Goal: Information Seeking & Learning: Learn about a topic

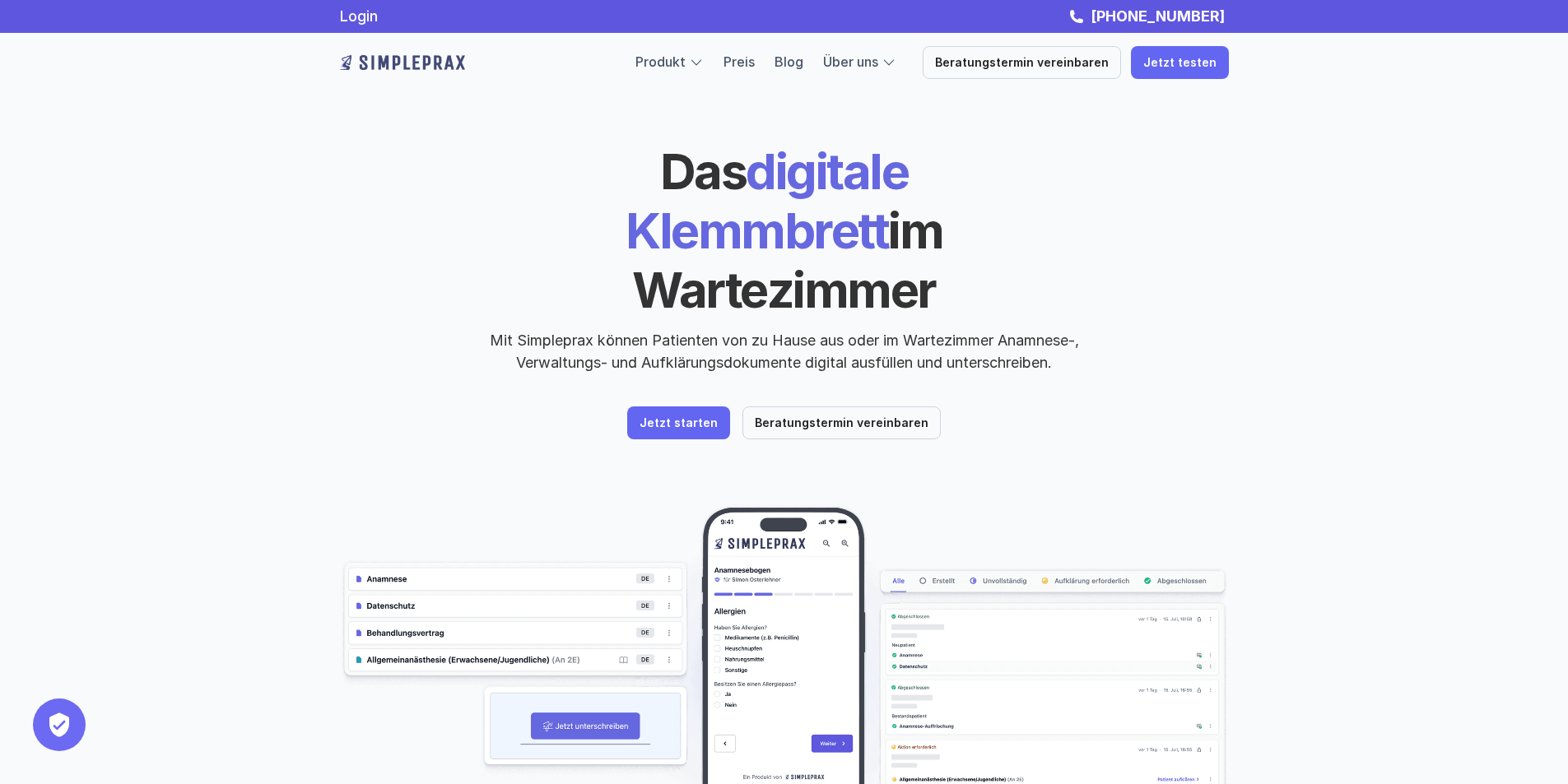
click at [382, 546] on img at bounding box center [784, 682] width 889 height 353
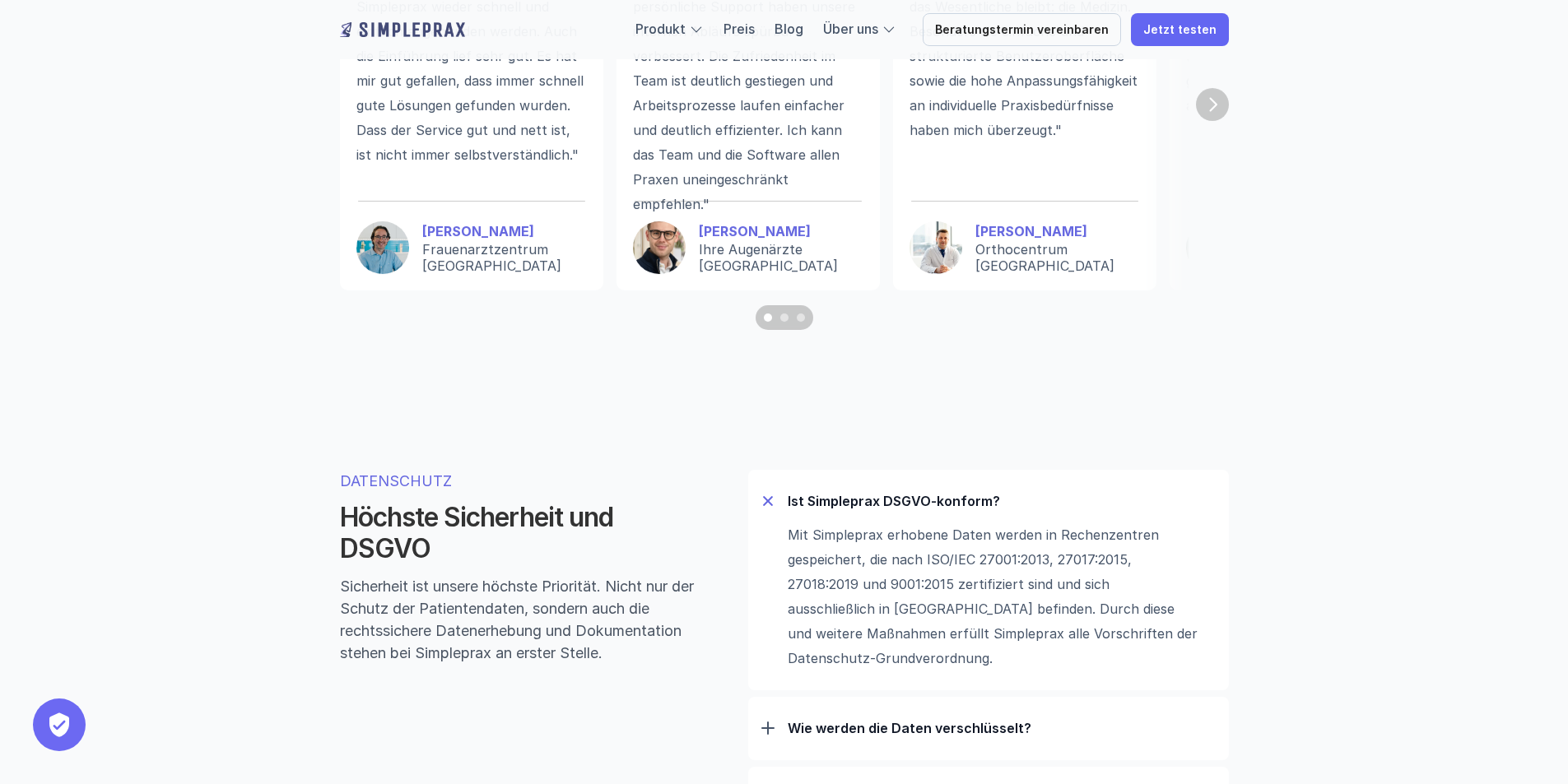
scroll to position [4937, 0]
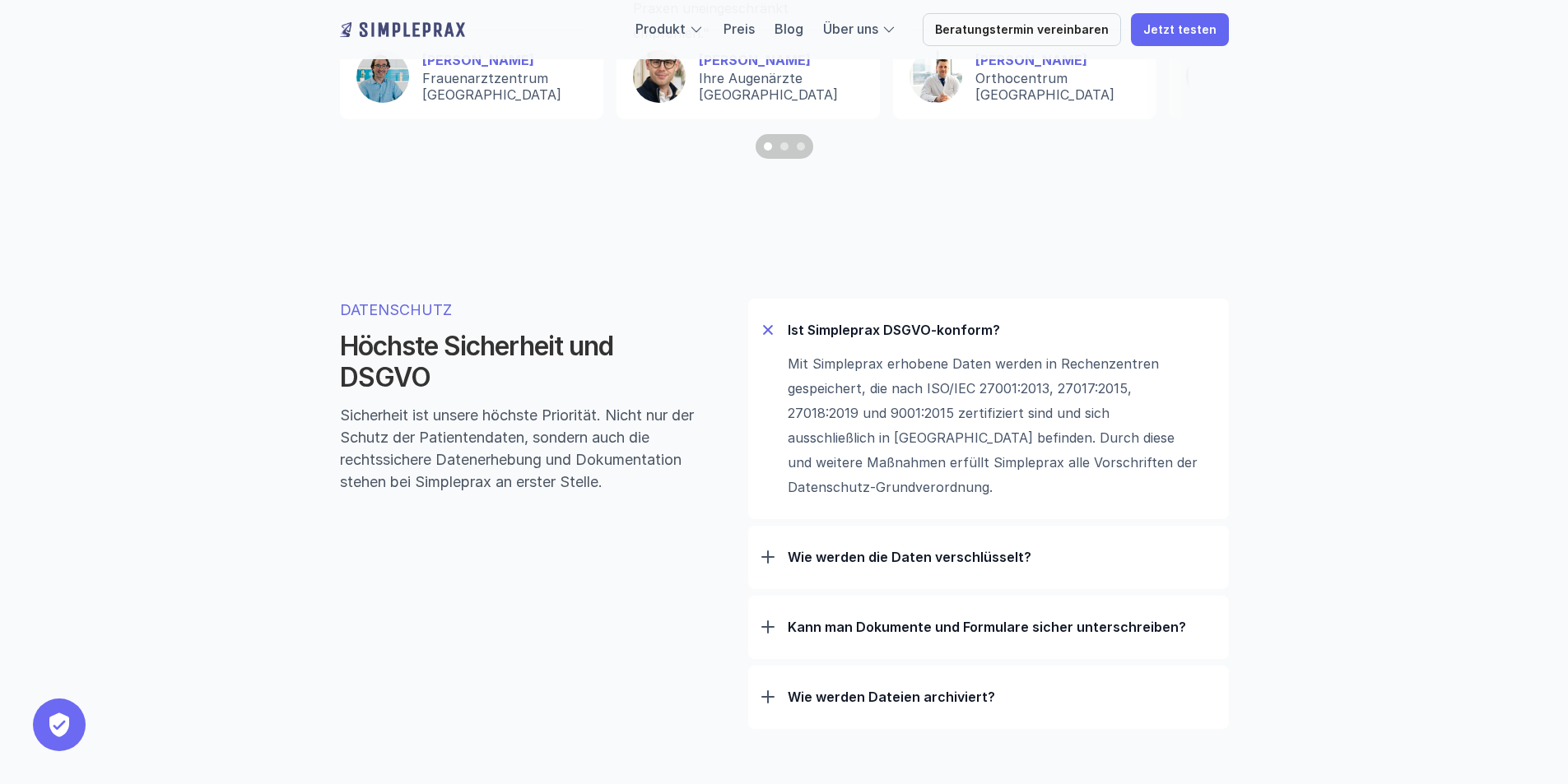
click at [381, 381] on h2 "Höchste Sicherheit und DSGVO" at bounding box center [518, 363] width 356 height 64
click at [385, 315] on p "DATENSCHUTZ" at bounding box center [518, 309] width 356 height 22
click at [831, 333] on p "Ist Simpleprax DSGVO-konform?" at bounding box center [1002, 329] width 428 height 16
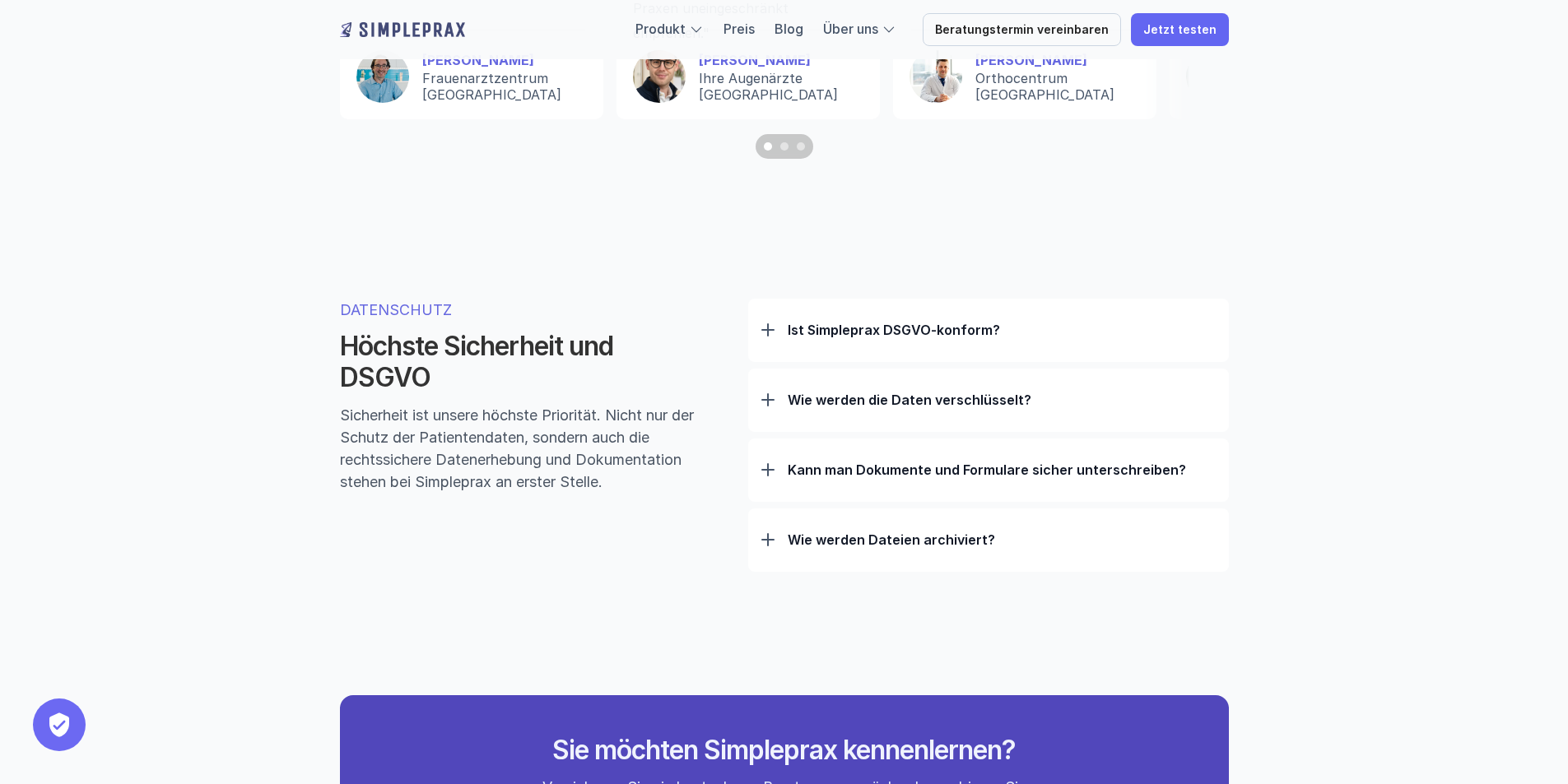
click at [831, 333] on p "Ist Simpleprax DSGVO-konform?" at bounding box center [1002, 329] width 428 height 16
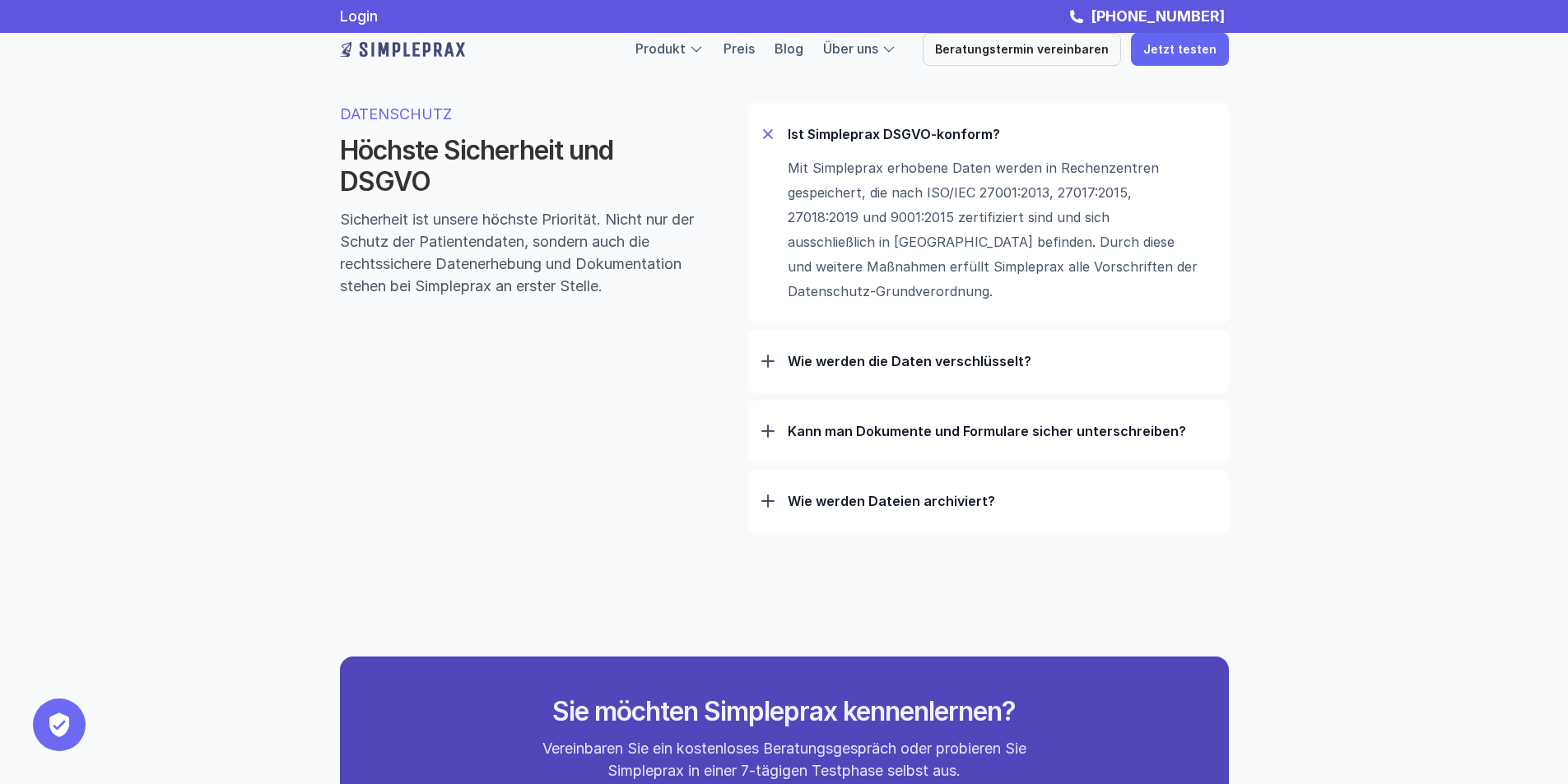
scroll to position [5101, 0]
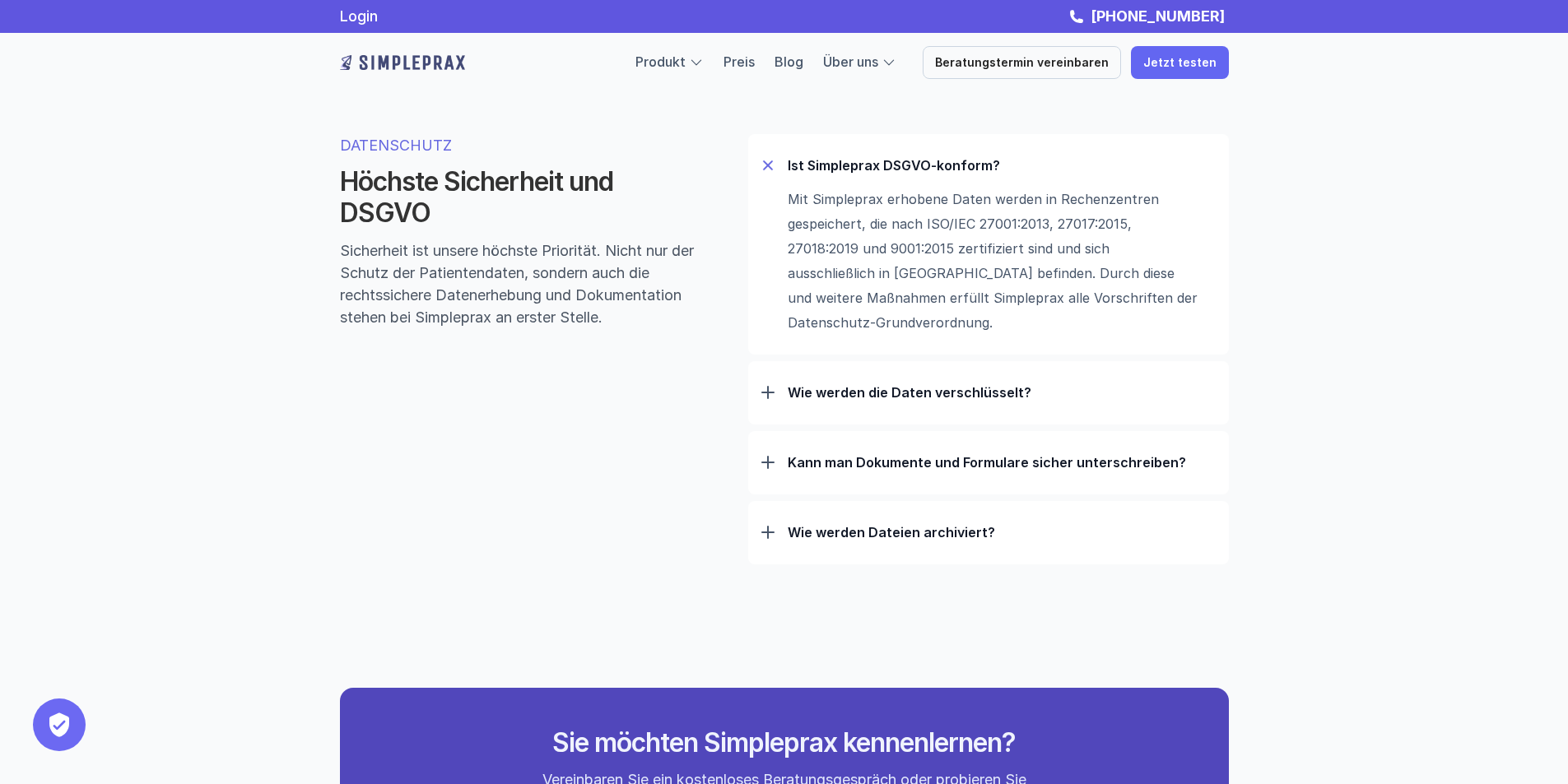
click at [771, 393] on div at bounding box center [768, 393] width 14 height 2
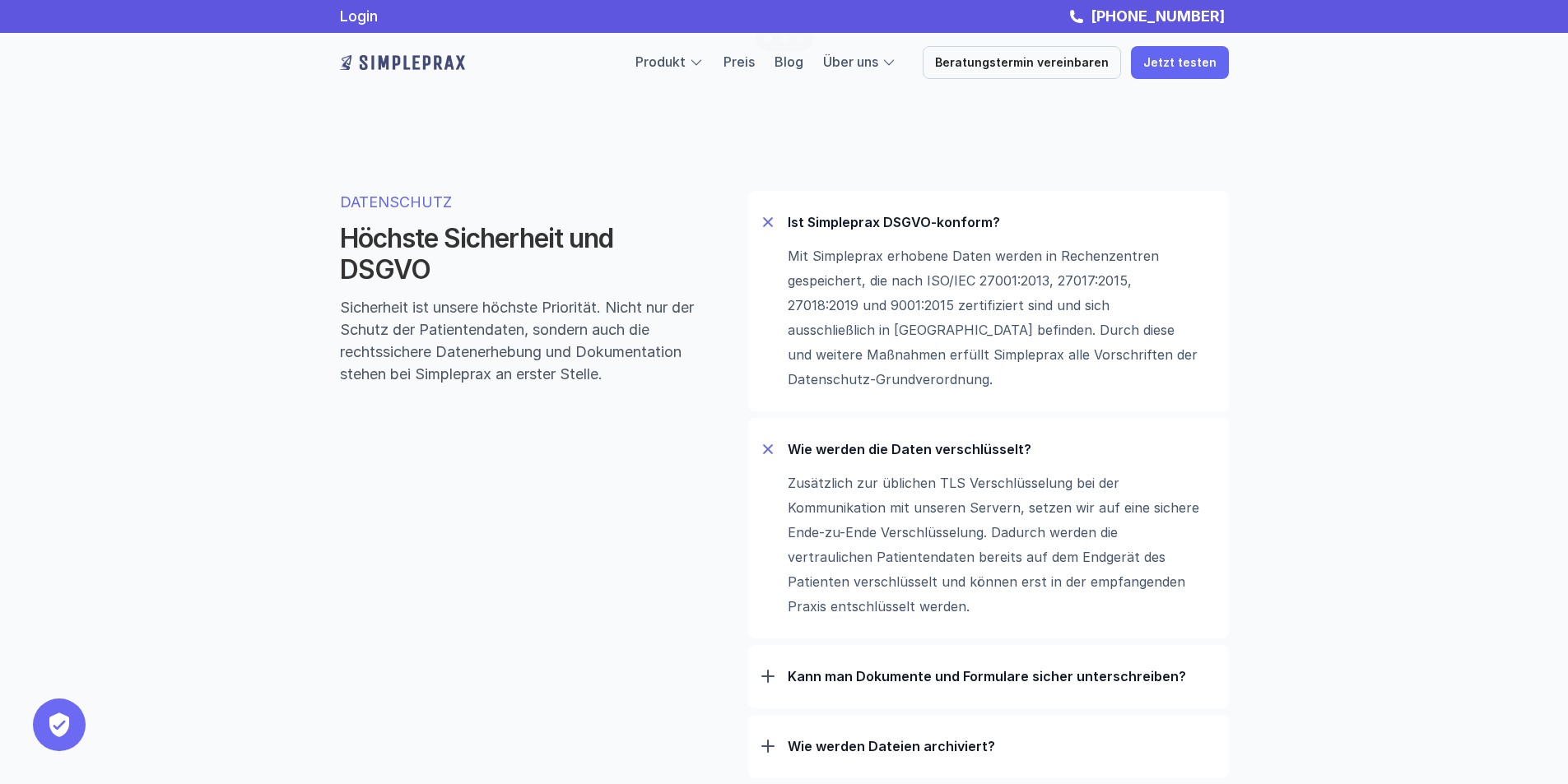
scroll to position [5019, 0]
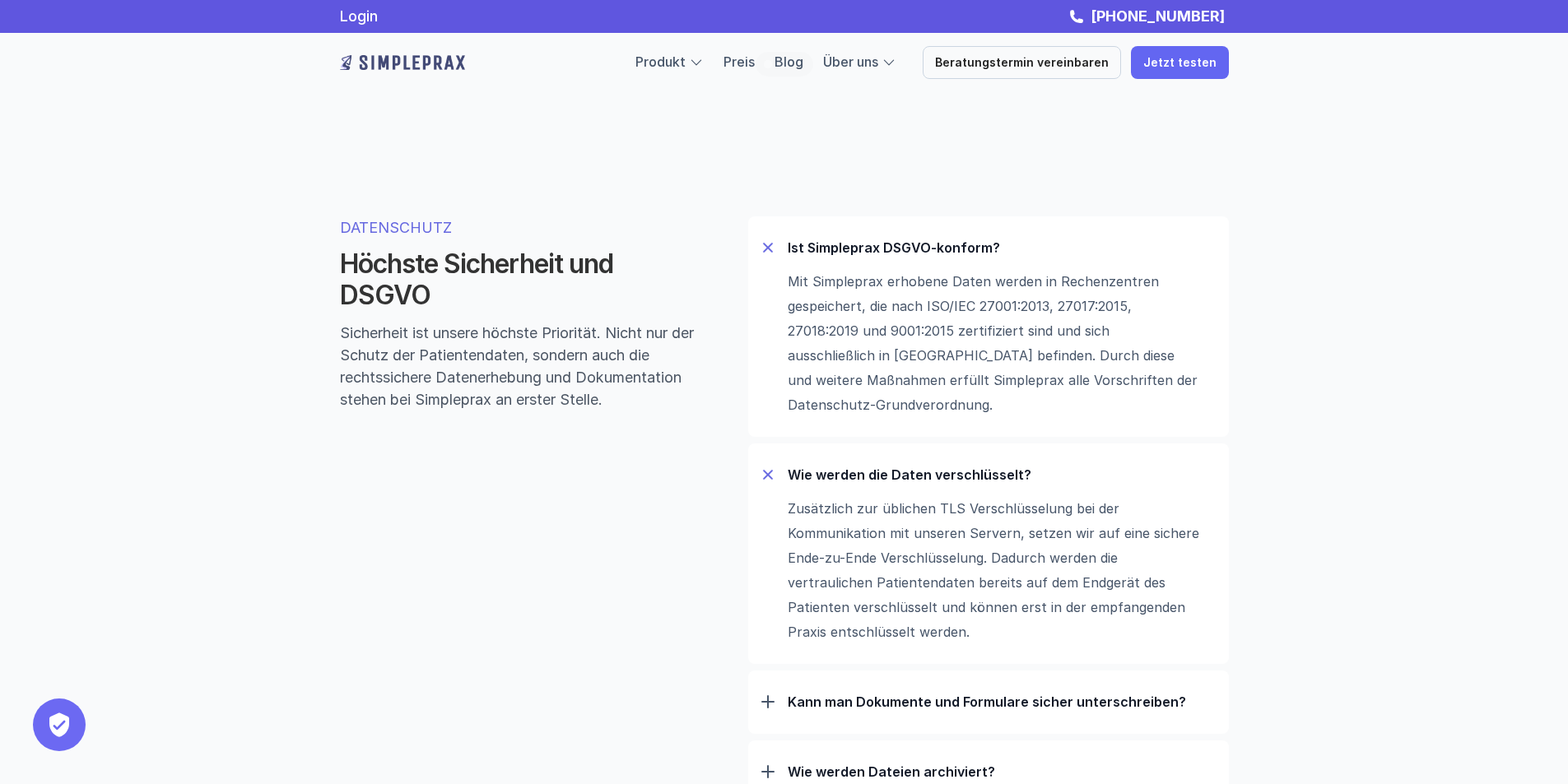
click at [794, 285] on p "Mit Simpleprax erhobene Daten werden in Rechenzentren gespeichert, die nach ISO…" at bounding box center [994, 343] width 412 height 148
drag, startPoint x: 788, startPoint y: 289, endPoint x: 907, endPoint y: 296, distance: 119.2
click at [907, 296] on p "Mit Simpleprax erhobene Daten werden in Rechenzentren gespeichert, die nach ISO…" at bounding box center [994, 343] width 412 height 148
click at [837, 254] on p "Ist Simpleprax DSGVO-konform?" at bounding box center [1002, 247] width 428 height 16
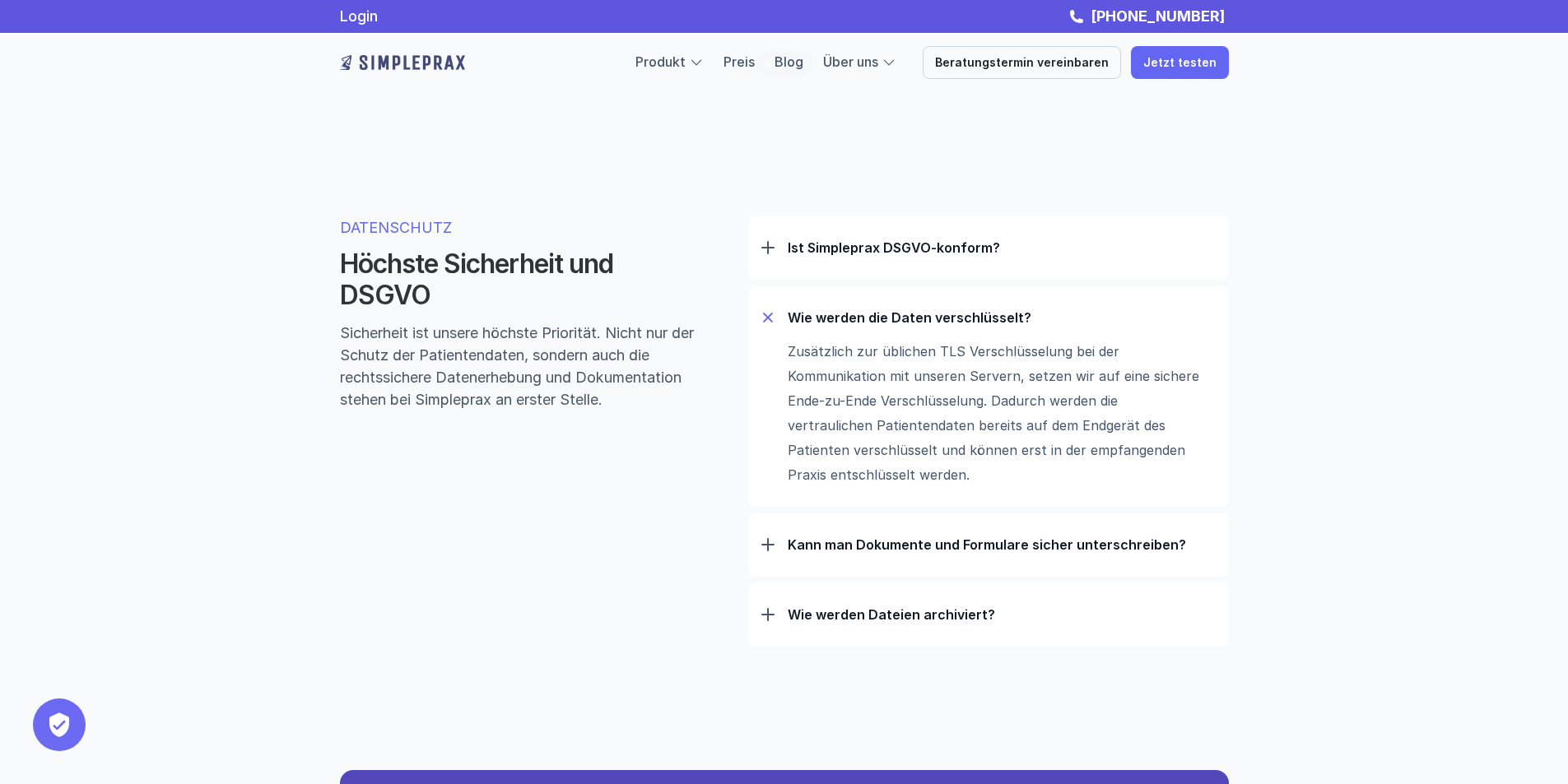
click at [839, 254] on p "Ist Simpleprax DSGVO-konform?" at bounding box center [1002, 247] width 428 height 16
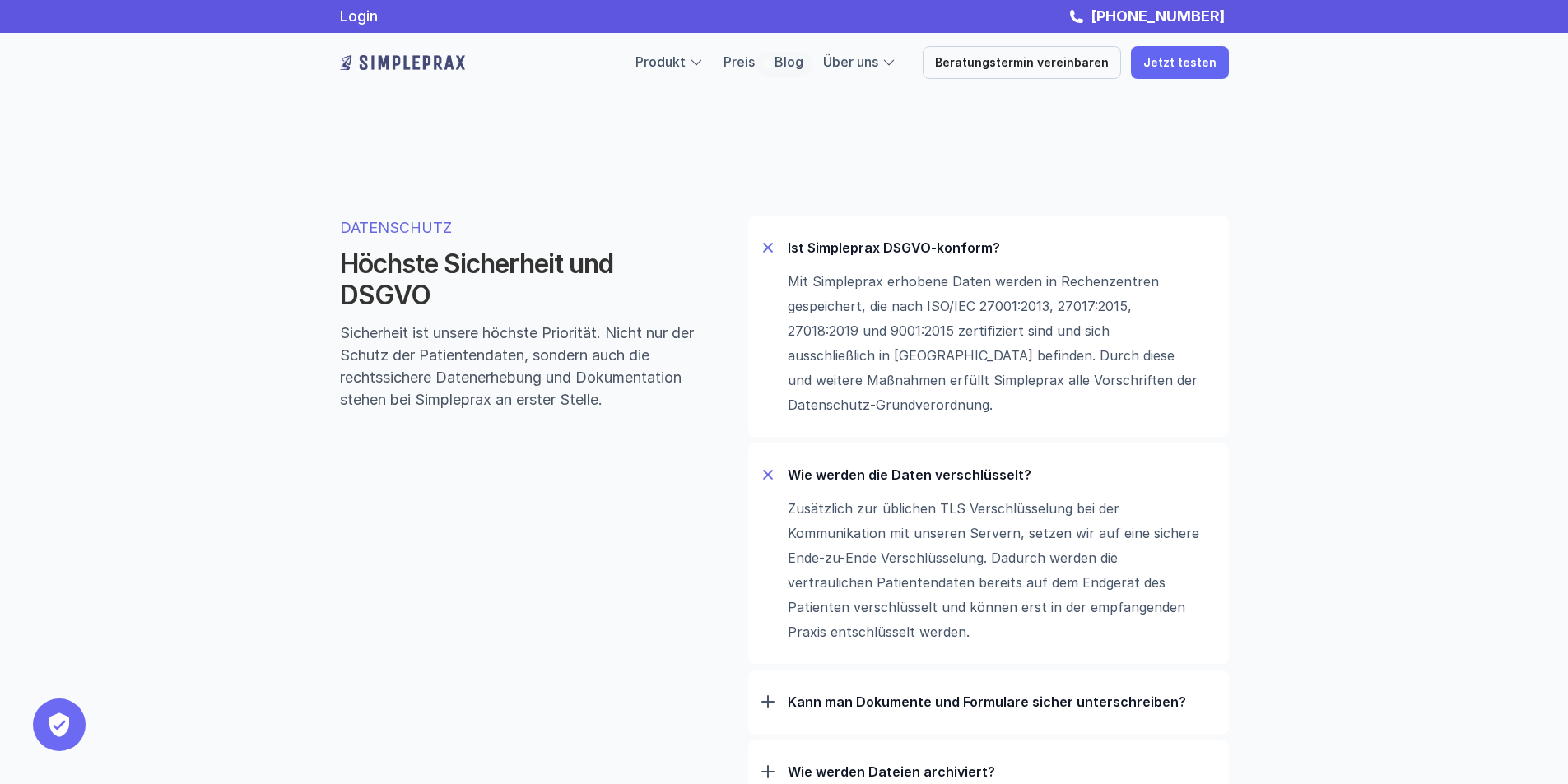
click at [840, 328] on p "Mit Simpleprax erhobene Daten werden in Rechenzentren gespeichert, die nach ISO…" at bounding box center [994, 343] width 412 height 148
drag, startPoint x: 903, startPoint y: 400, endPoint x: 824, endPoint y: 311, distance: 119.0
click at [824, 311] on p "Mit Simpleprax erhobene Daten werden in Rechenzentren gespeichert, die nach ISO…" at bounding box center [994, 343] width 412 height 148
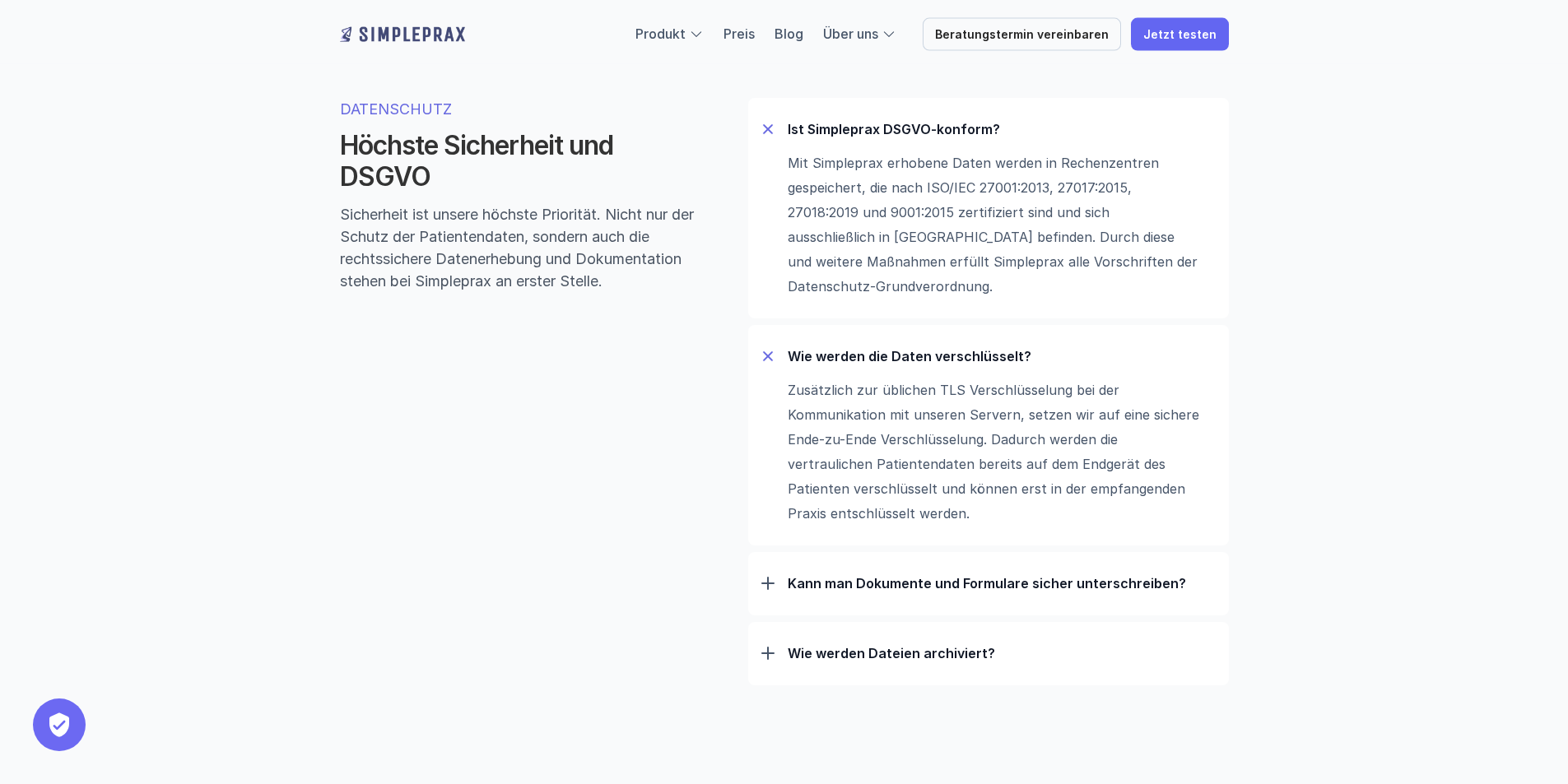
scroll to position [5156, 0]
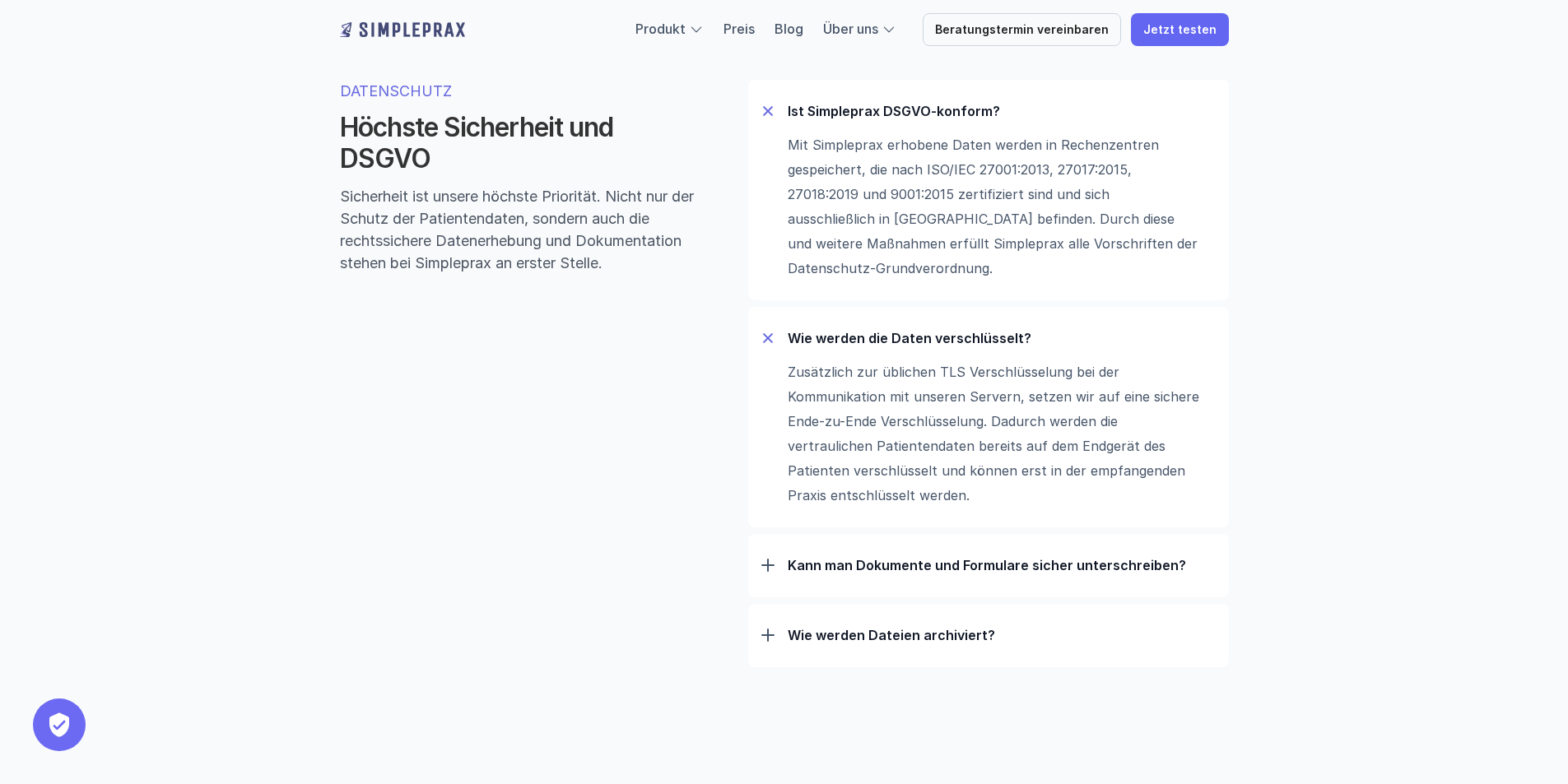
click at [773, 567] on div at bounding box center [768, 566] width 14 height 14
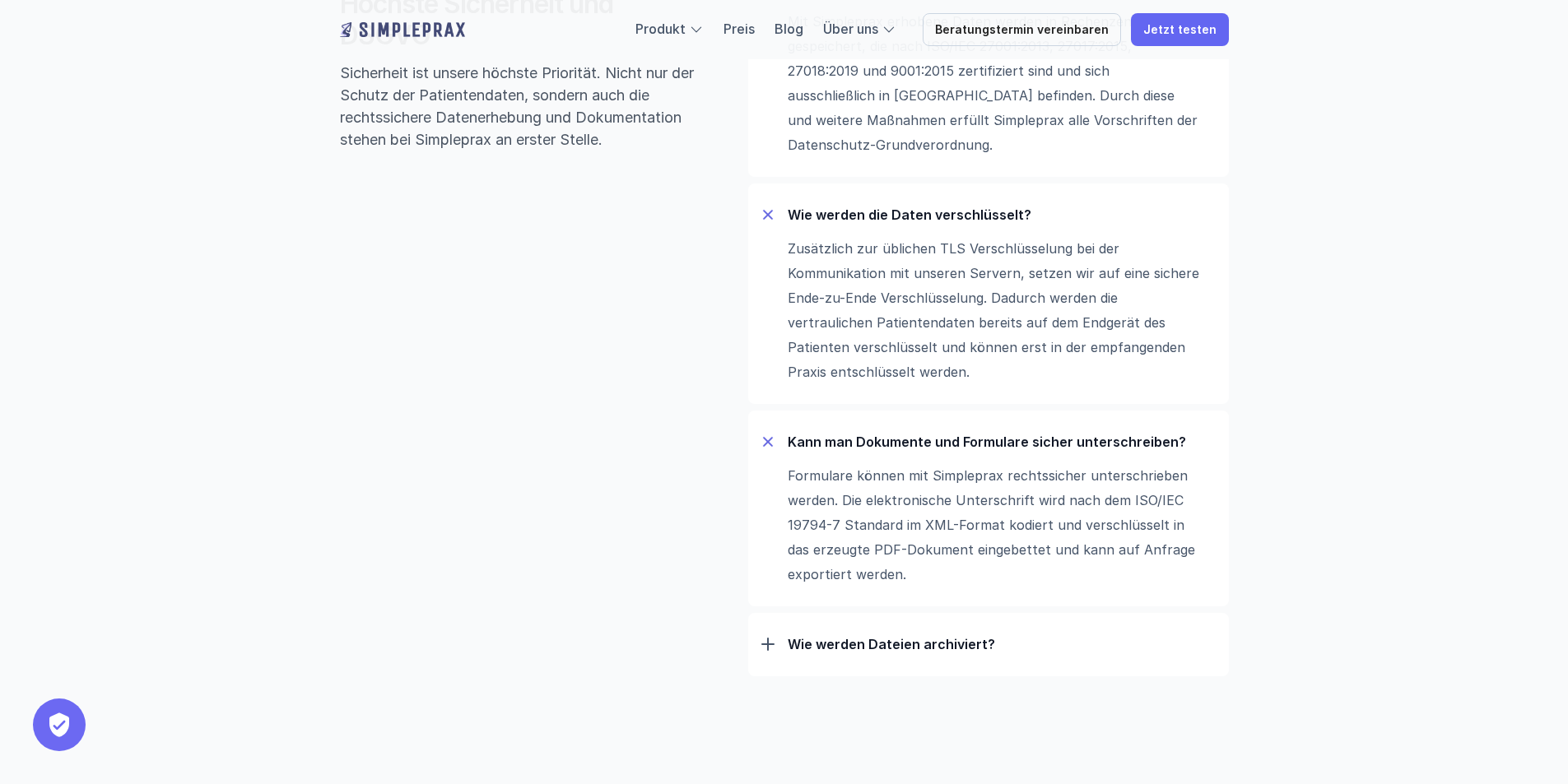
scroll to position [5320, 0]
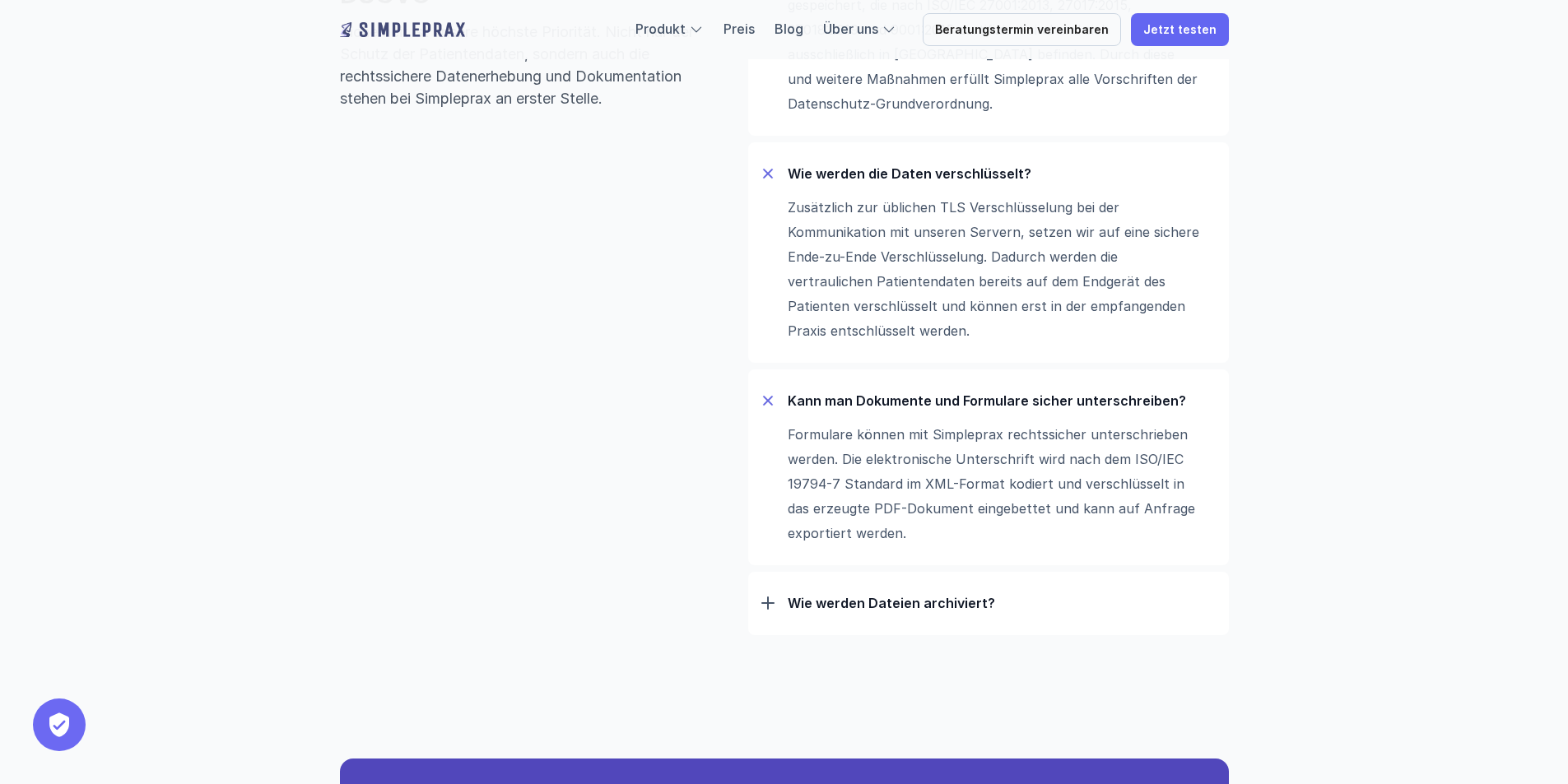
click at [771, 609] on div at bounding box center [768, 603] width 14 height 14
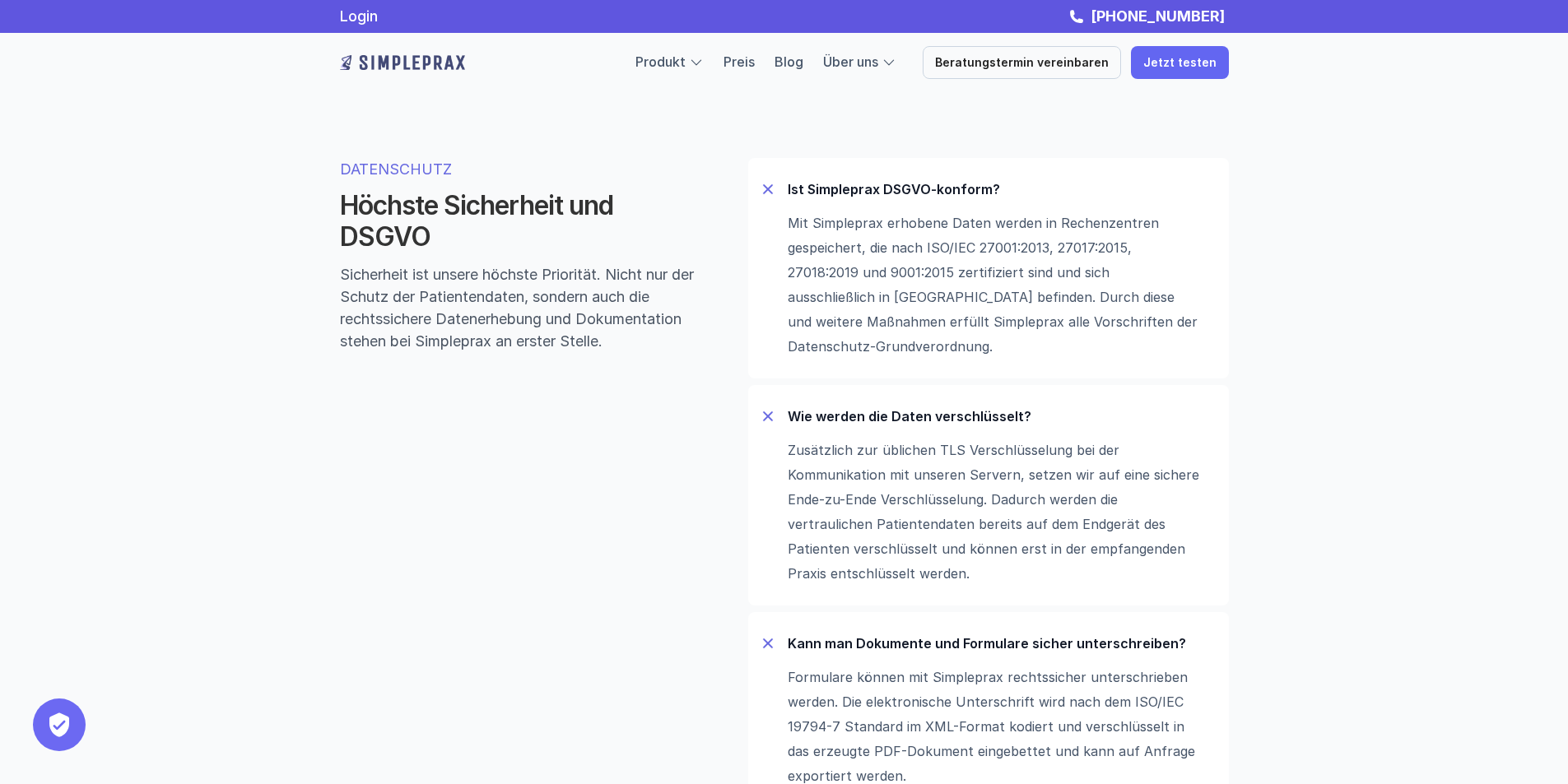
scroll to position [5073, 0]
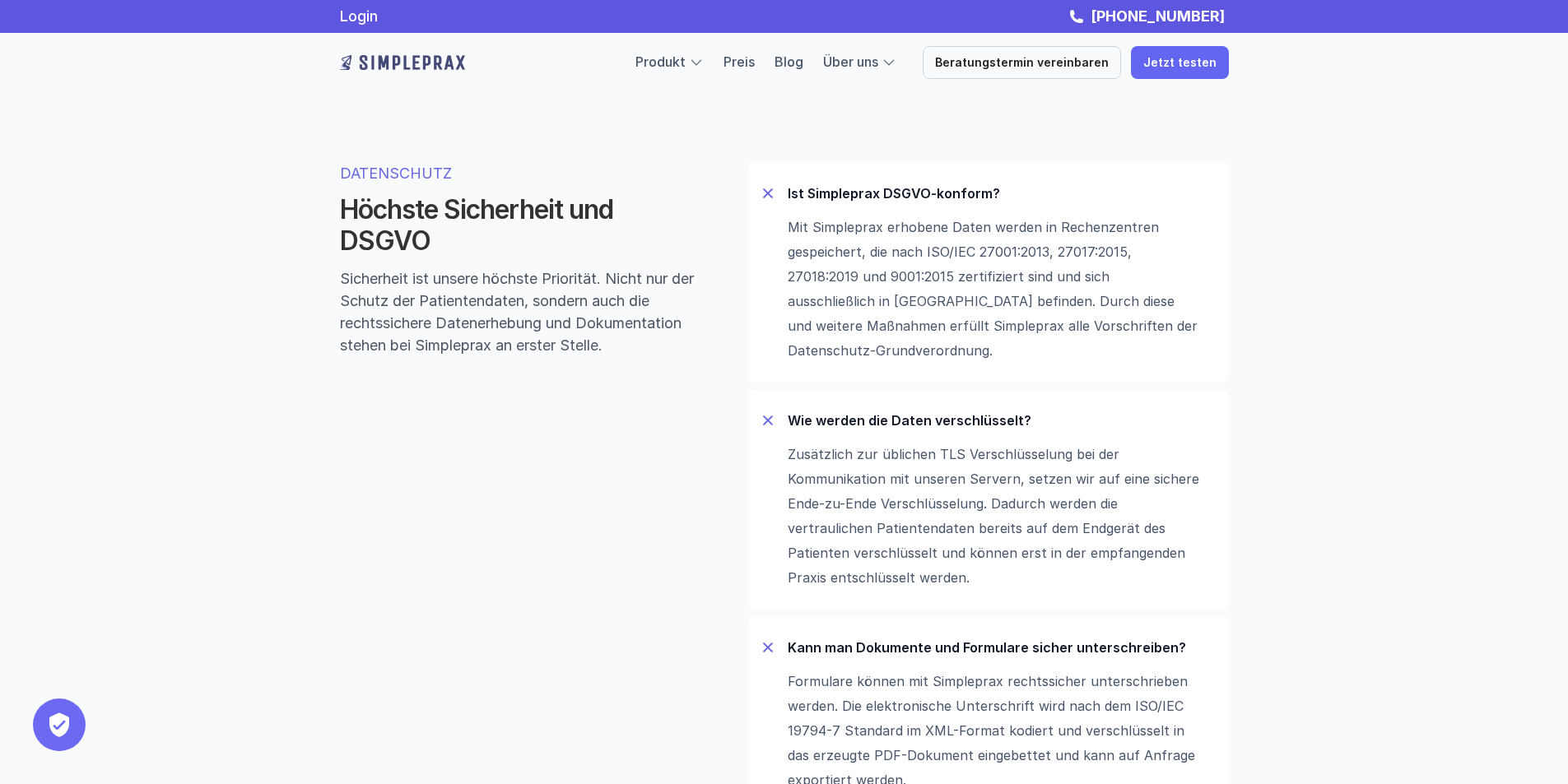
click at [840, 236] on p "Mit Simpleprax erhobene Daten werden in Rechenzentren gespeichert, die nach ISO…" at bounding box center [994, 288] width 412 height 148
click at [771, 195] on div at bounding box center [767, 192] width 11 height 11
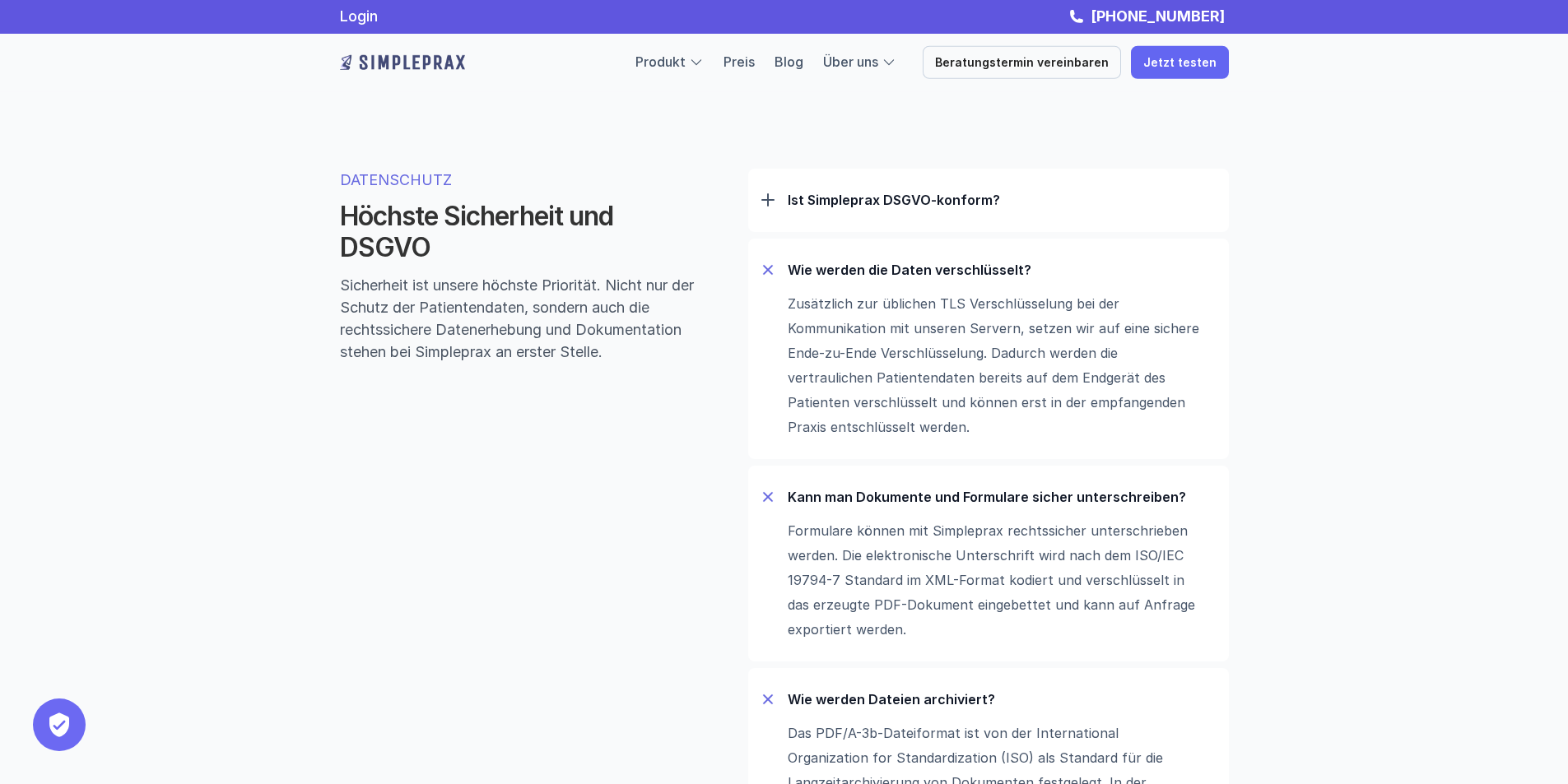
scroll to position [4991, 0]
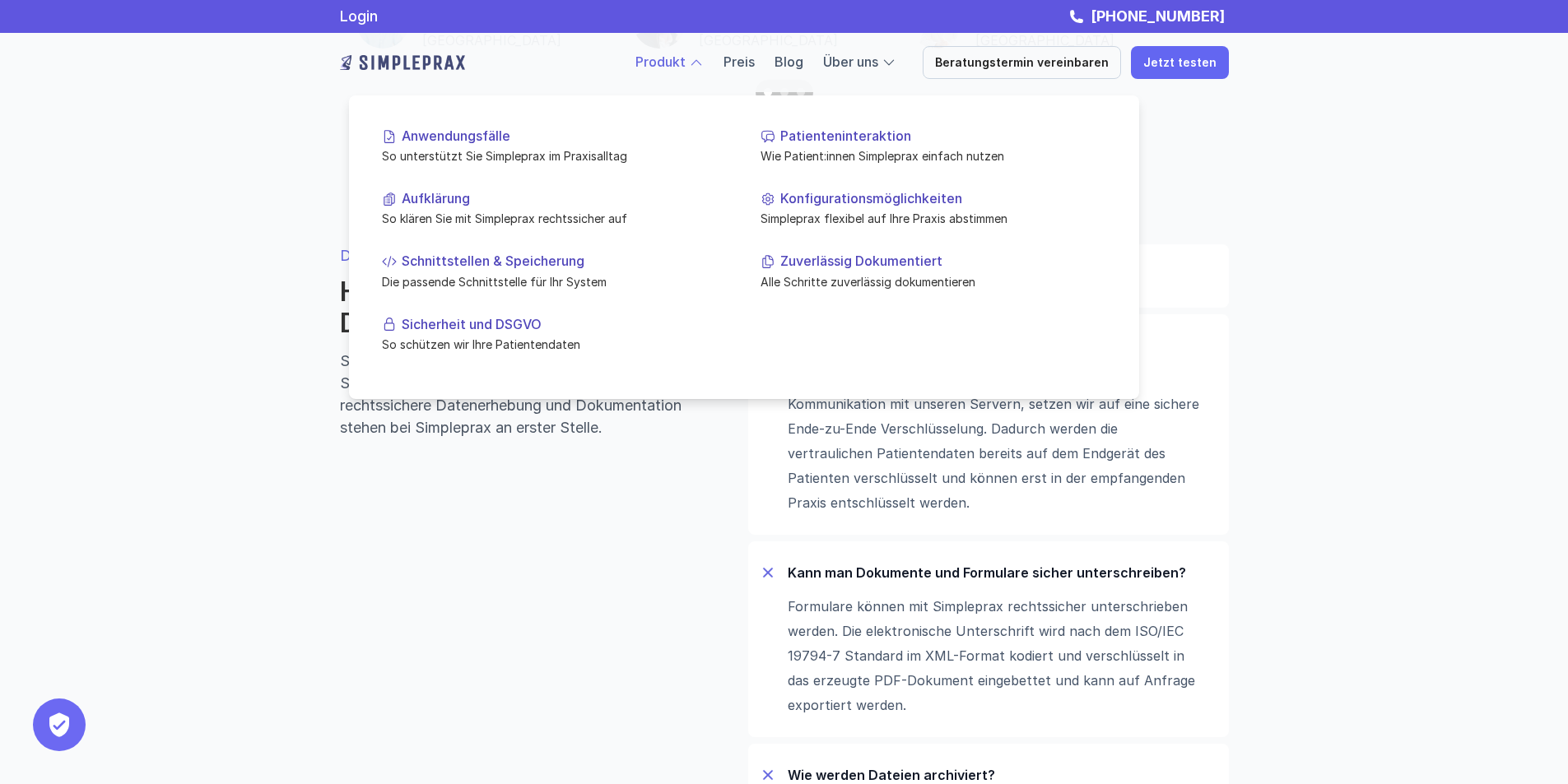
click at [704, 61] on div at bounding box center [696, 62] width 14 height 14
click at [478, 323] on p "Sicherheit und DSGVO" at bounding box center [564, 323] width 326 height 15
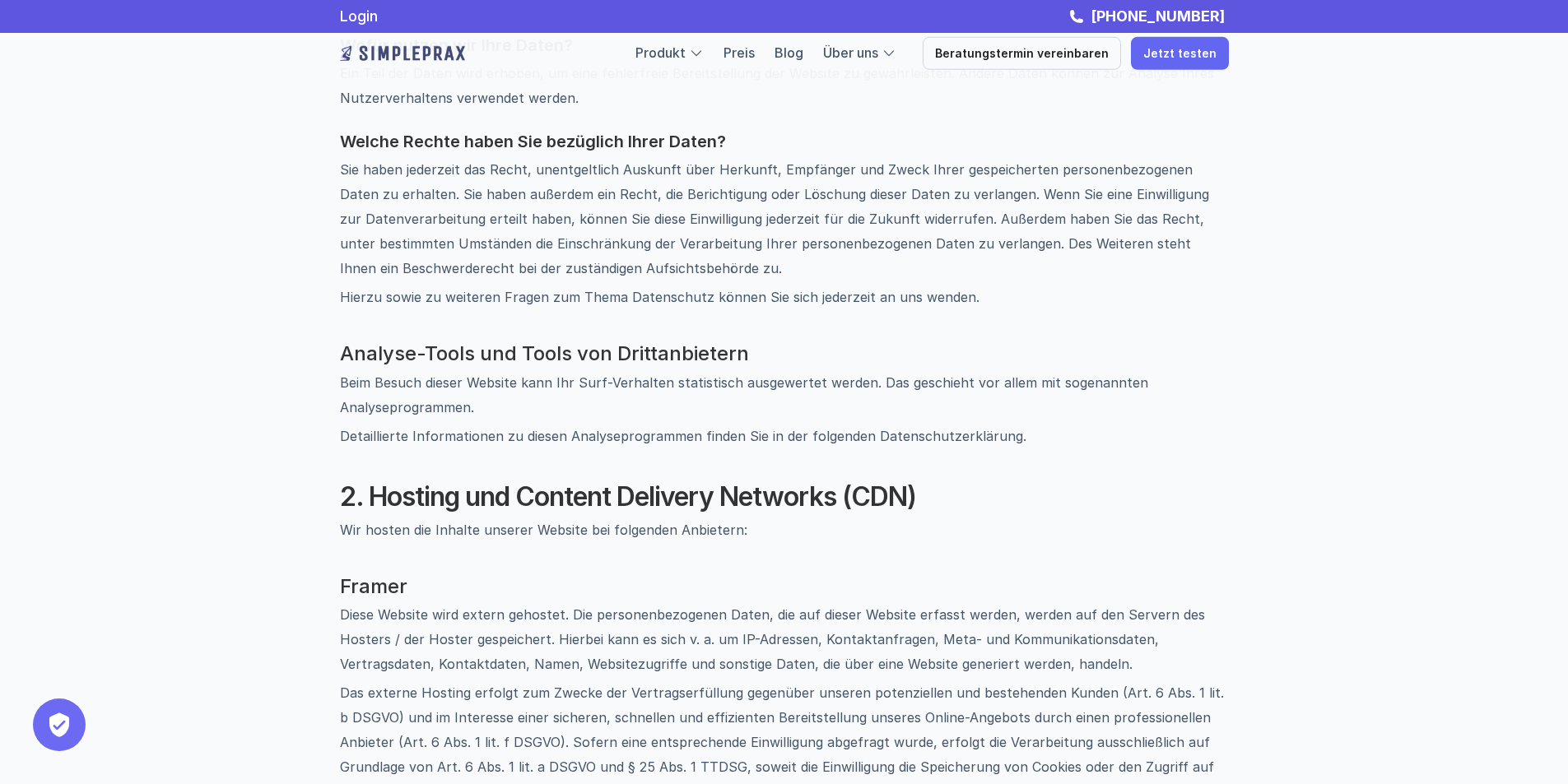
scroll to position [493, 0]
